Goal: Task Accomplishment & Management: Use online tool/utility

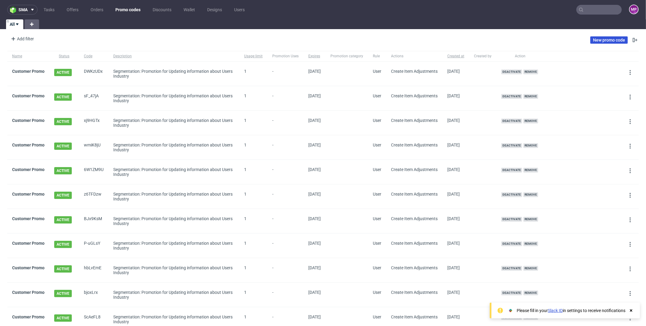
click at [602, 40] on link "New promo code" at bounding box center [610, 39] width 38 height 7
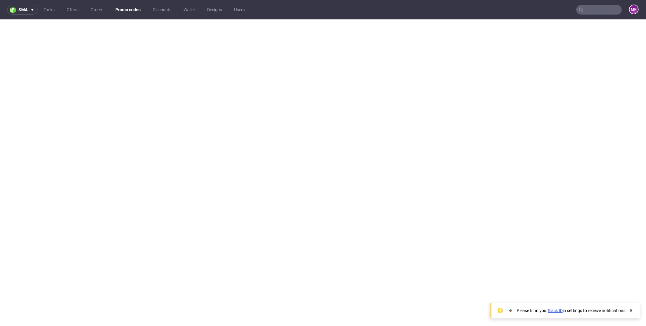
click at [129, 8] on link "Promo codes" at bounding box center [128, 10] width 32 height 10
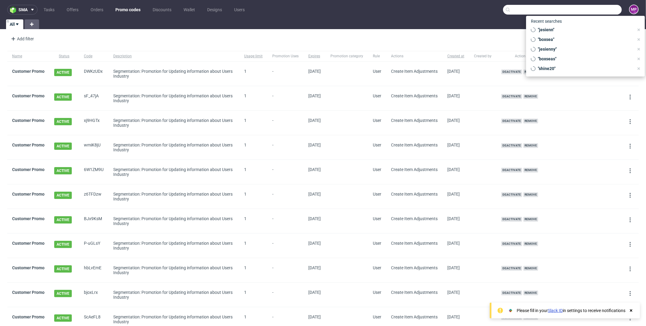
click at [588, 12] on input "text" at bounding box center [562, 10] width 119 height 10
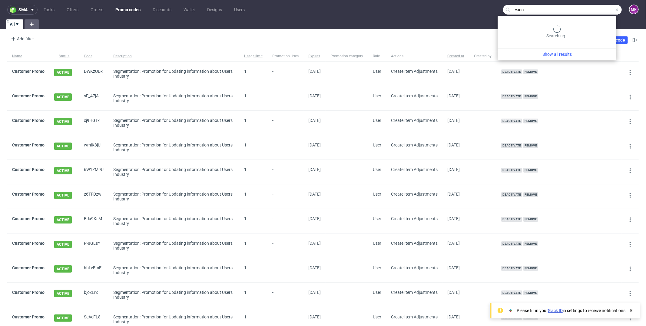
type input "jesienn"
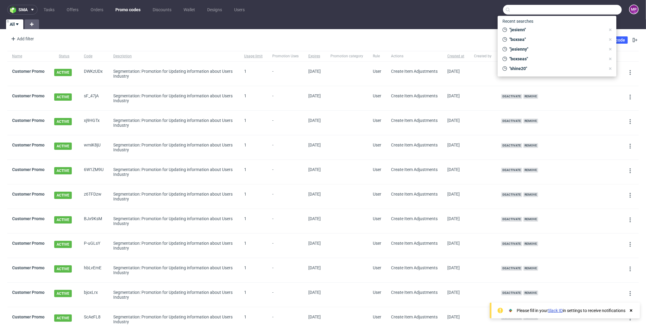
click at [424, 11] on nav "sma Tasks Offers Orders Promo codes Discounts Wallet Designs Users MP" at bounding box center [323, 9] width 646 height 19
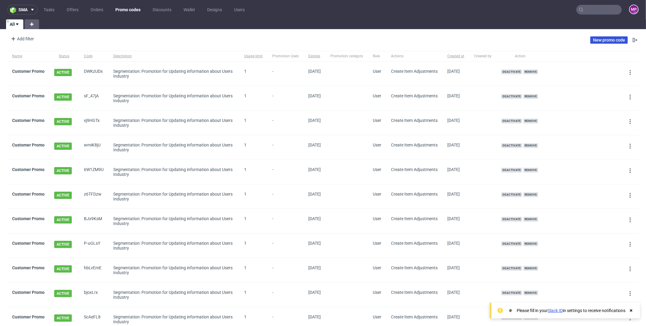
click at [593, 42] on link "New promo code" at bounding box center [610, 39] width 38 height 7
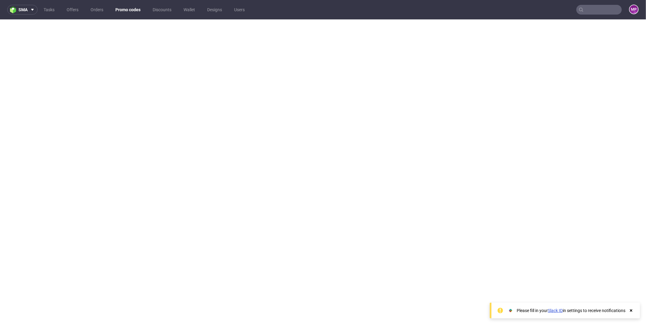
click at [123, 11] on link "Promo codes" at bounding box center [128, 10] width 32 height 10
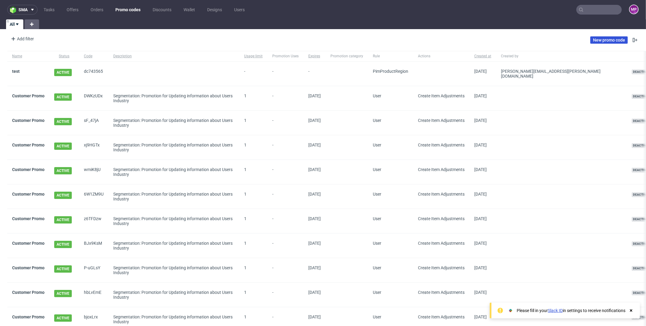
click at [591, 38] on link "New promo code" at bounding box center [610, 39] width 38 height 7
click at [603, 8] on input "text" at bounding box center [599, 10] width 45 height 10
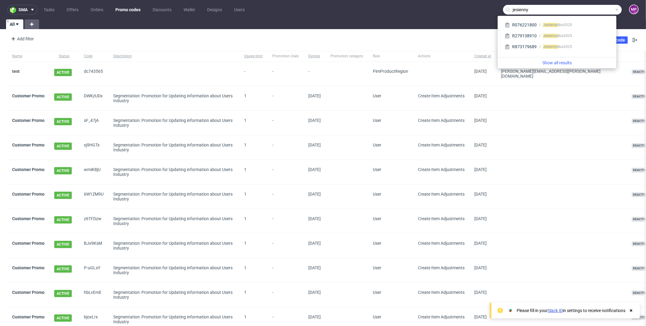
type input "jesienny"
click at [442, 32] on div "Add filter Hide filters Clear all New promo code" at bounding box center [323, 40] width 646 height 17
